Goal: Use online tool/utility: Use online tool/utility

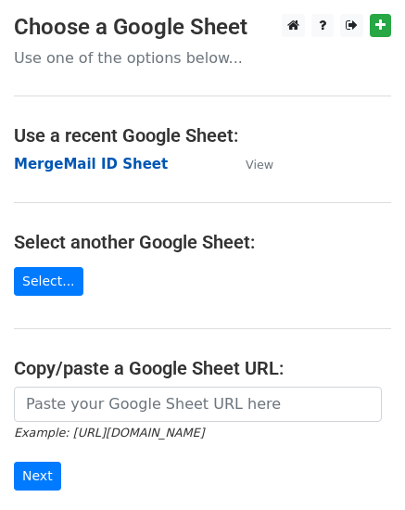
click at [67, 169] on strong "MergeMail ID Sheet" at bounding box center [91, 164] width 154 height 17
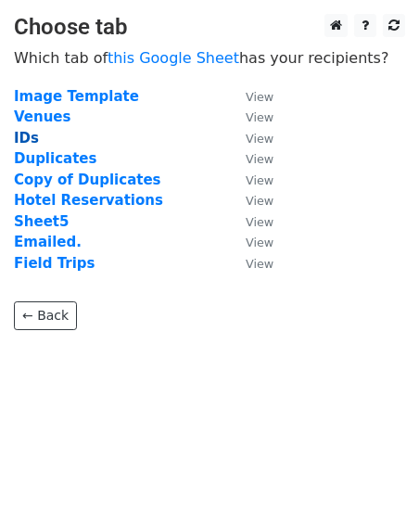
click at [28, 139] on strong "IDs" at bounding box center [26, 138] width 25 height 17
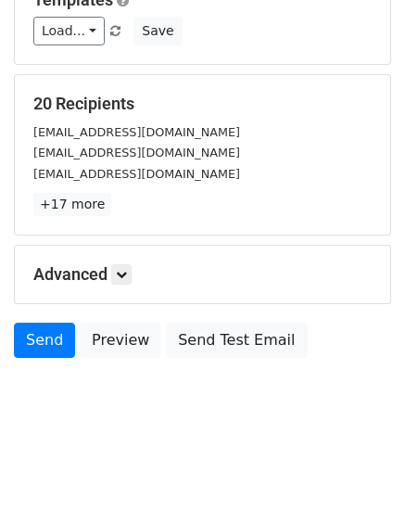
scroll to position [211, 0]
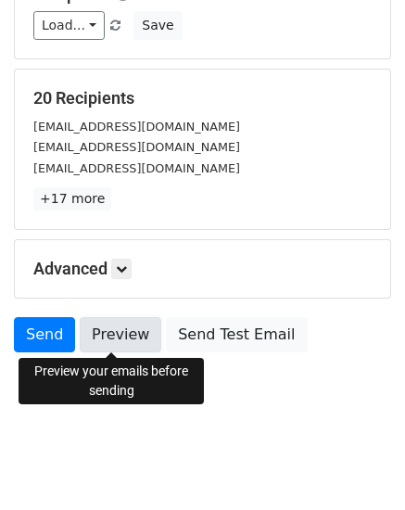
click at [109, 339] on link "Preview" at bounding box center [121, 334] width 82 height 35
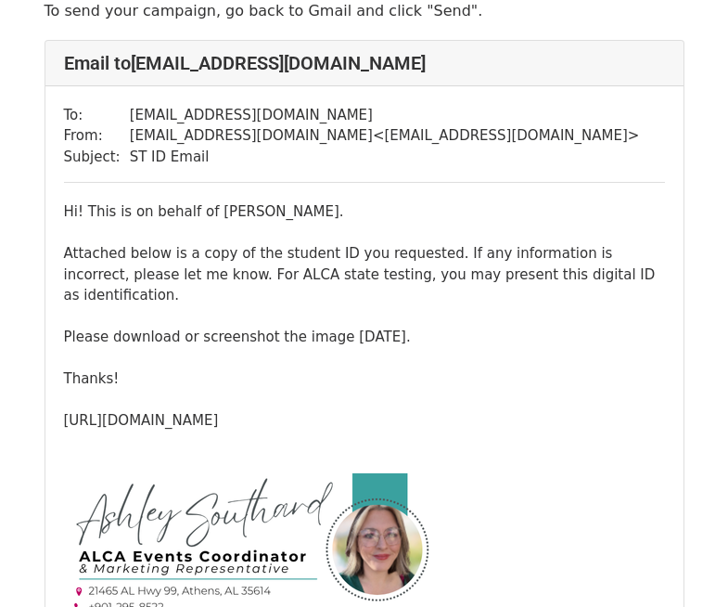
scroll to position [186, 0]
